Goal: Navigation & Orientation: Find specific page/section

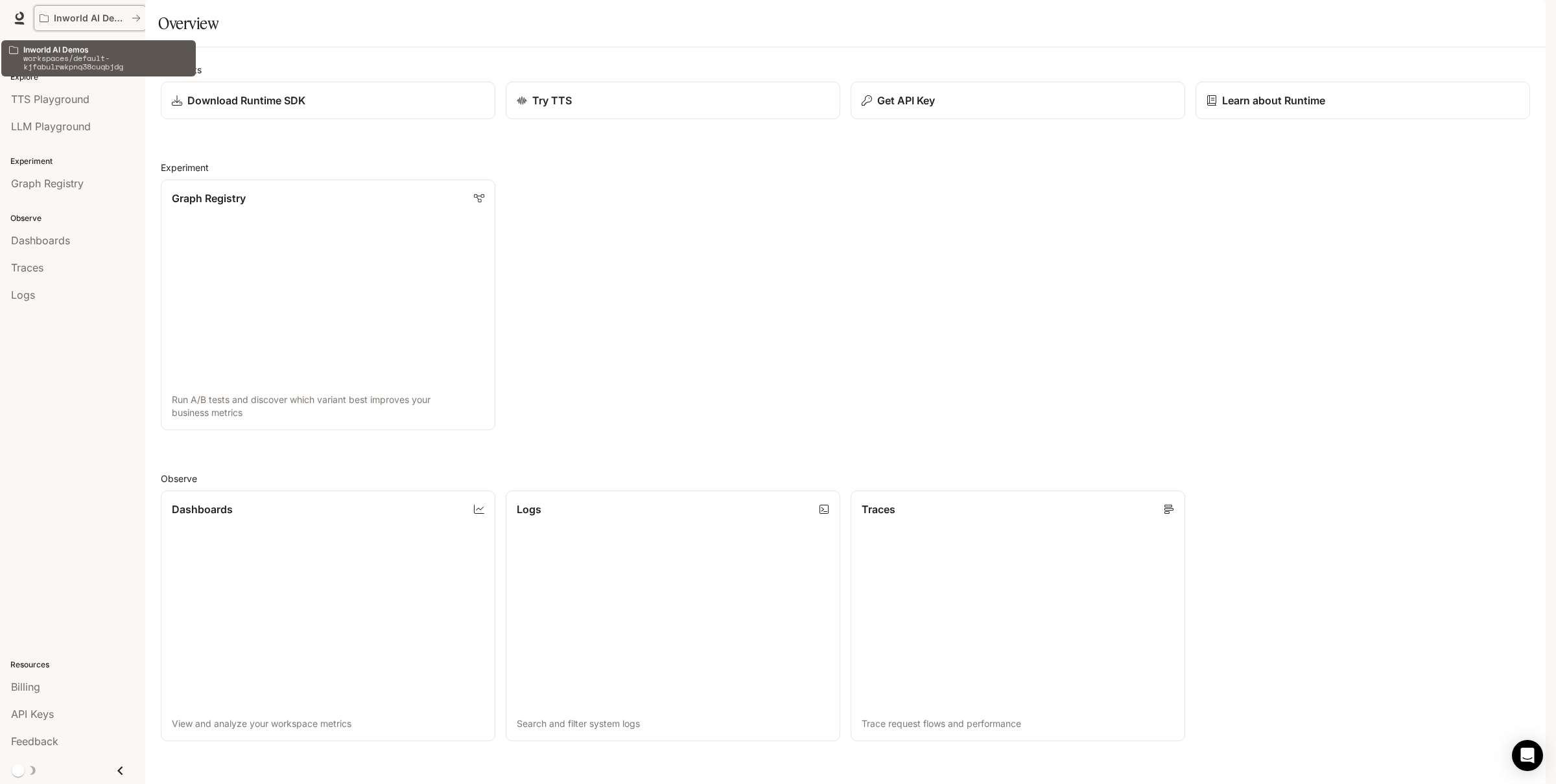
click at [140, 20] on icon "All workspaces" at bounding box center [136, 18] width 9 height 9
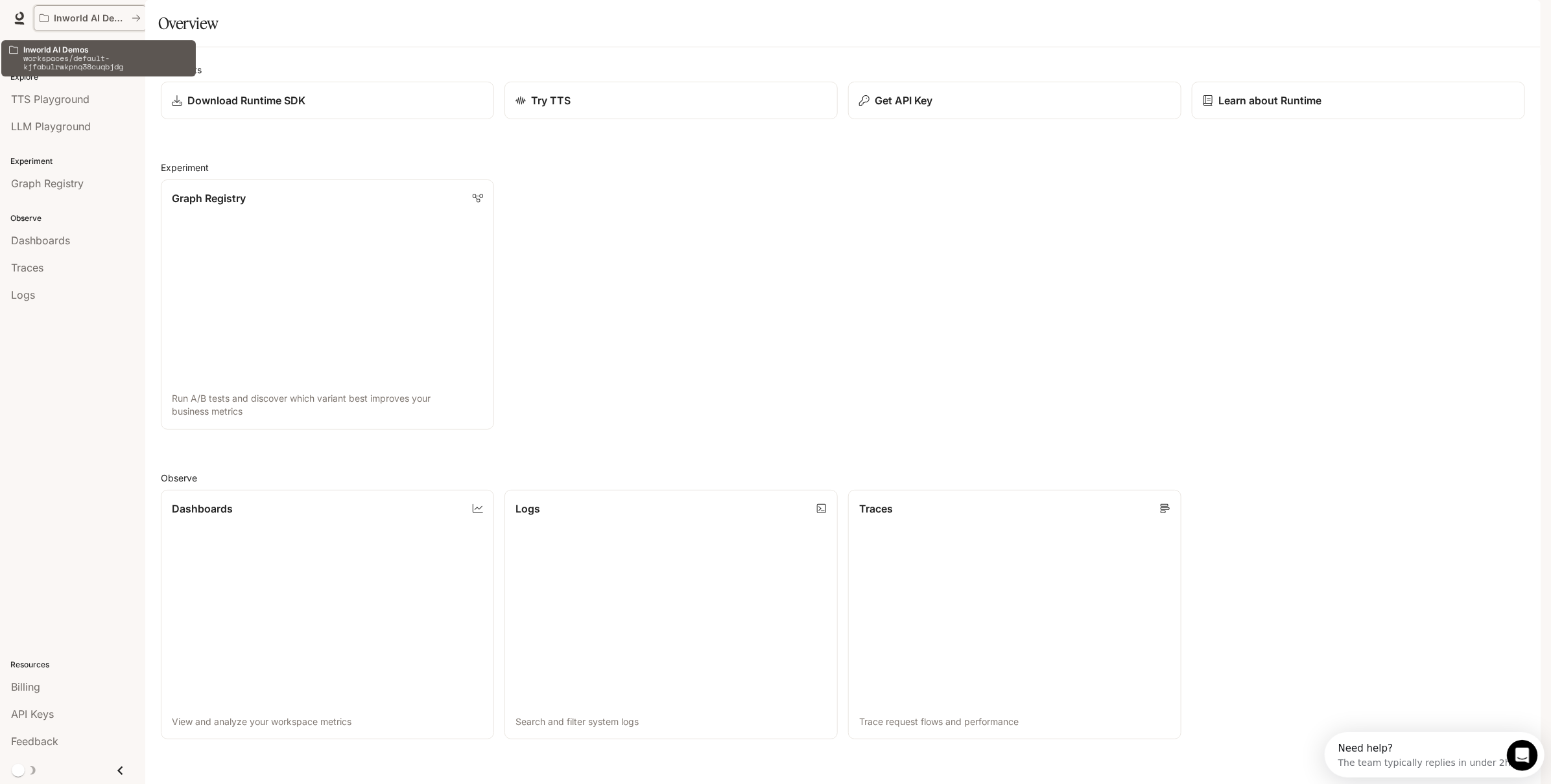
click at [98, 14] on p "Inworld AI Demos" at bounding box center [90, 19] width 72 height 11
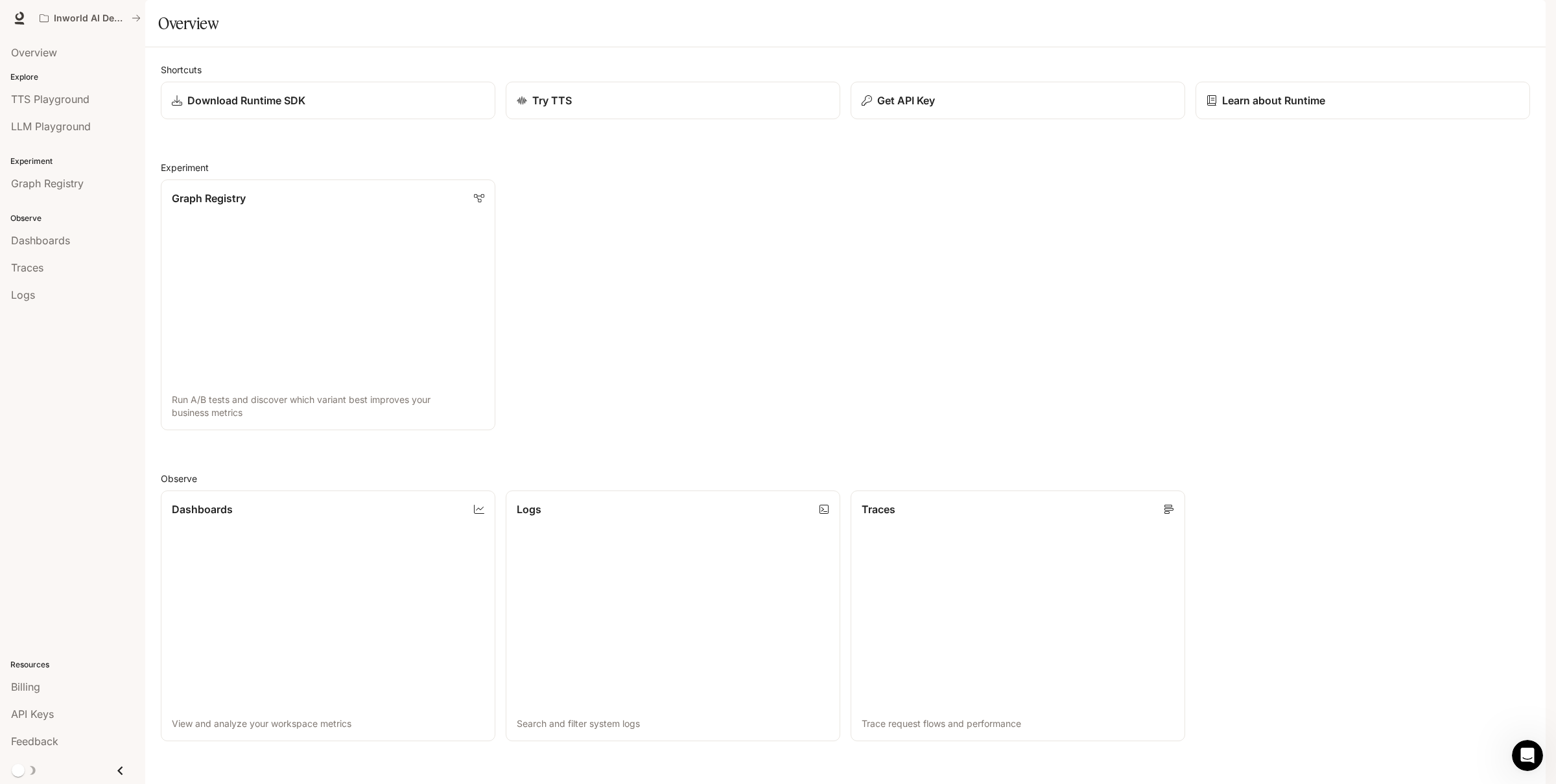
click at [1070, 252] on div "Graph Registry Run A/B tests and discover which variant best improves your busi…" at bounding box center [840, 300] width 1380 height 262
click at [1214, 14] on div "Inworld AI Demos" at bounding box center [707, 17] width 1348 height 26
click at [1182, 29] on div "Inworld AI Demos" at bounding box center [707, 17] width 1348 height 26
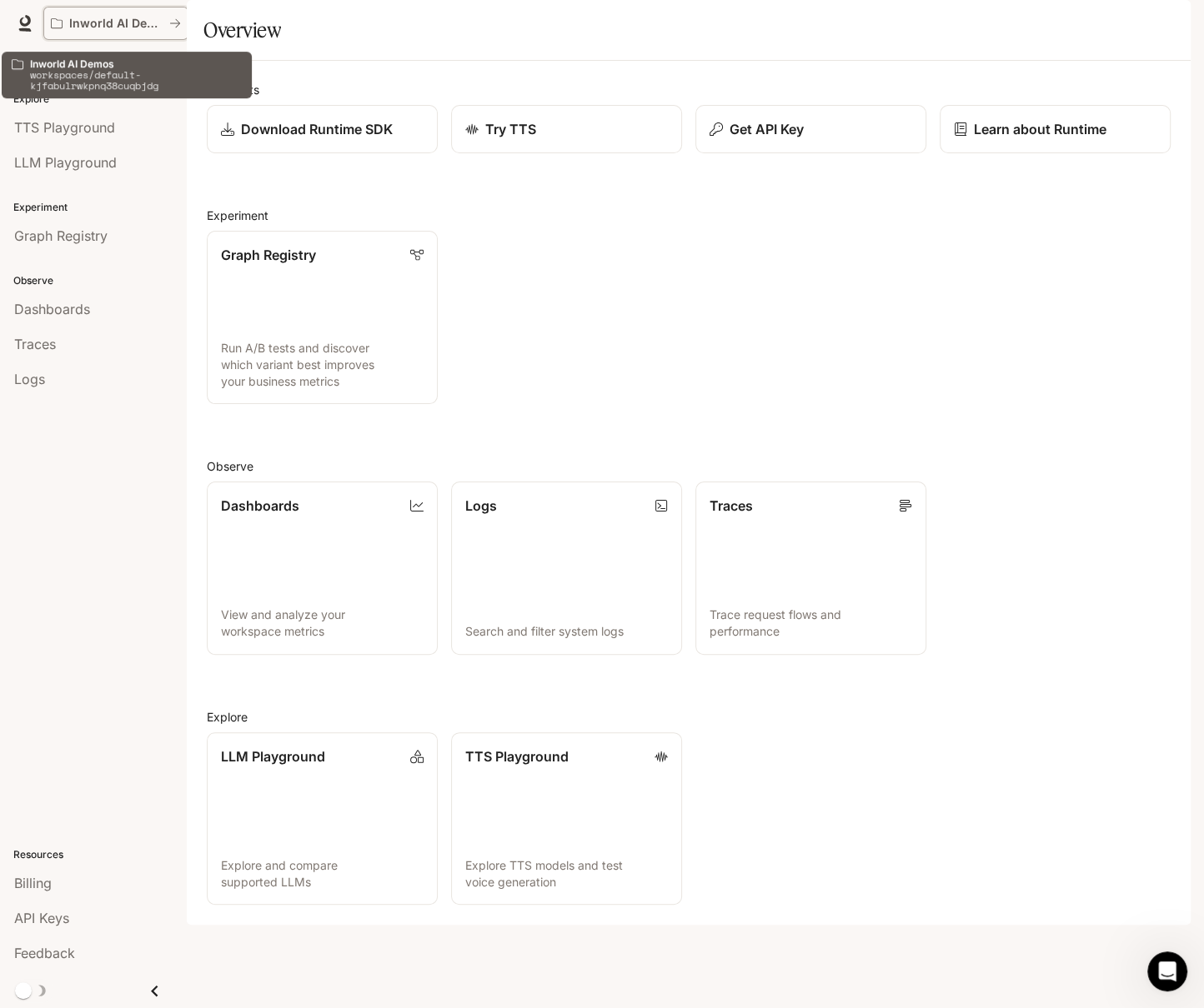
click at [125, 13] on button "Inworld AI Demos" at bounding box center [115, 22] width 145 height 33
click at [95, 17] on p "Inworld AI Demos" at bounding box center [115, 24] width 93 height 14
click at [173, 18] on icon "All workspaces" at bounding box center [174, 23] width 12 height 12
